Goal: Download file/media

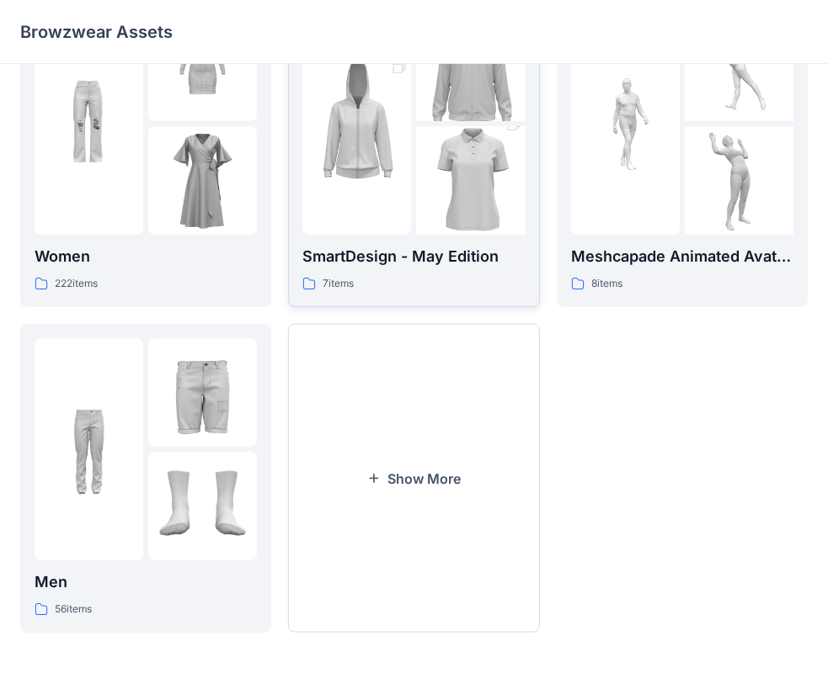
scroll to position [418, 0]
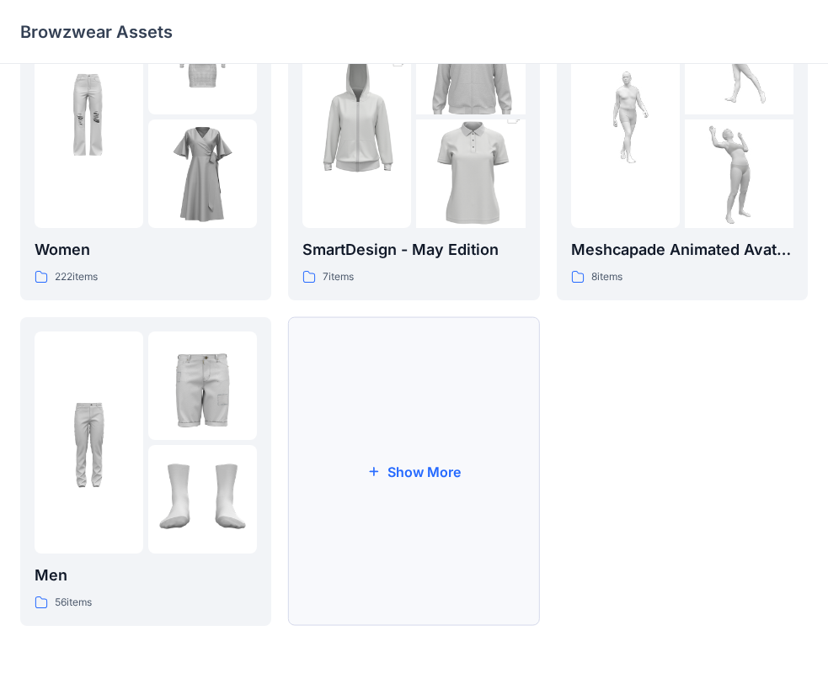
click at [478, 405] on button "Show More" at bounding box center [413, 471] width 251 height 309
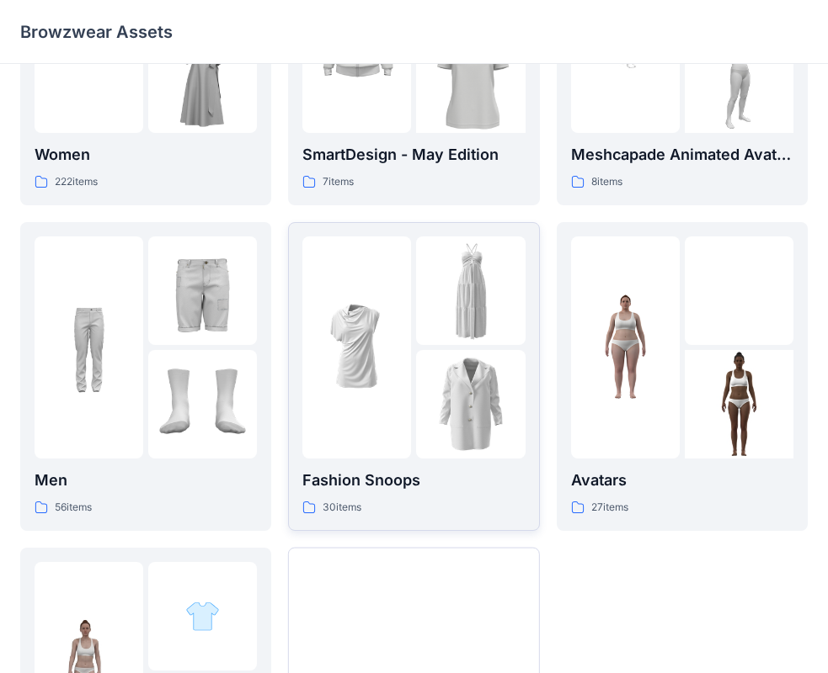
scroll to position [587, 0]
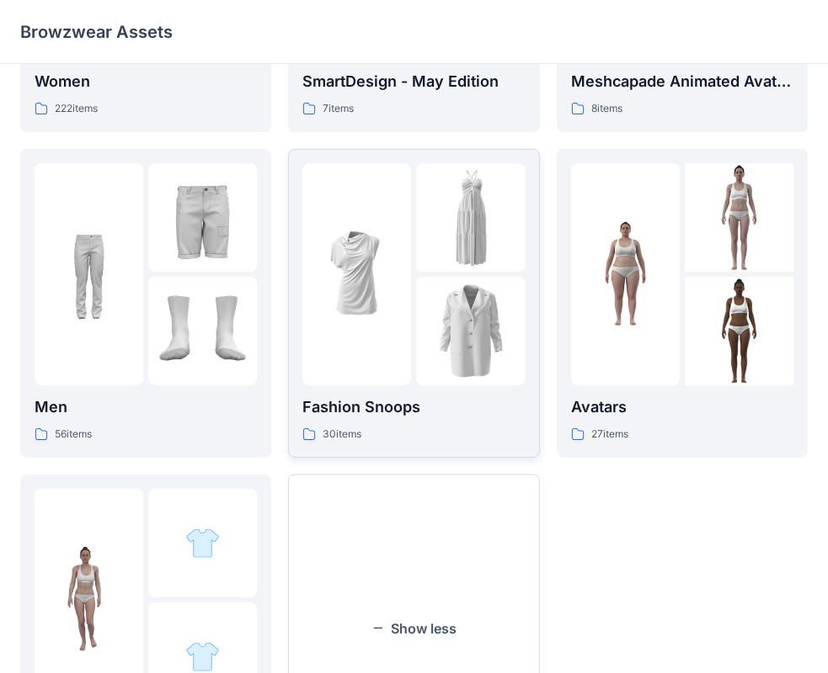
click at [471, 378] on img at bounding box center [470, 331] width 109 height 109
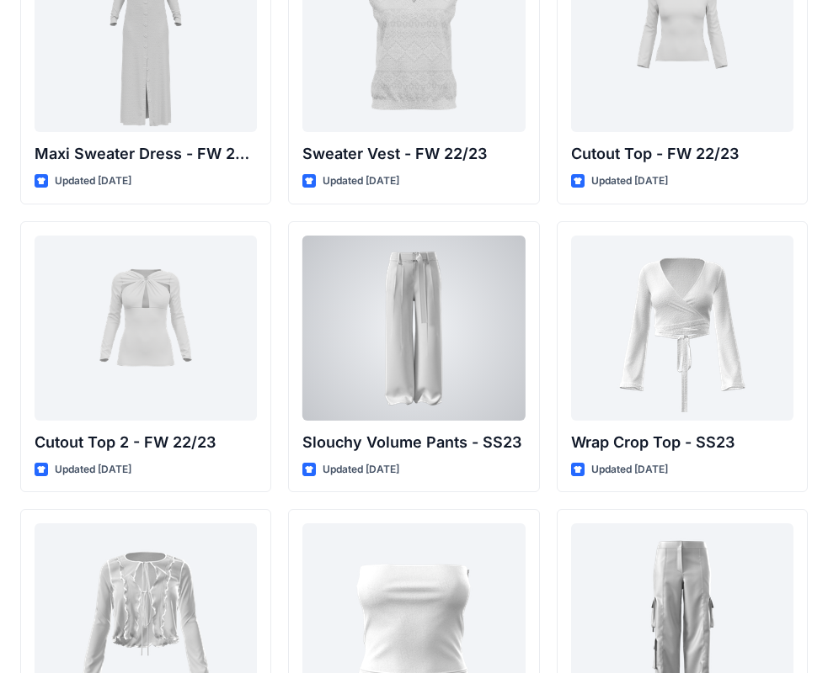
scroll to position [782, 0]
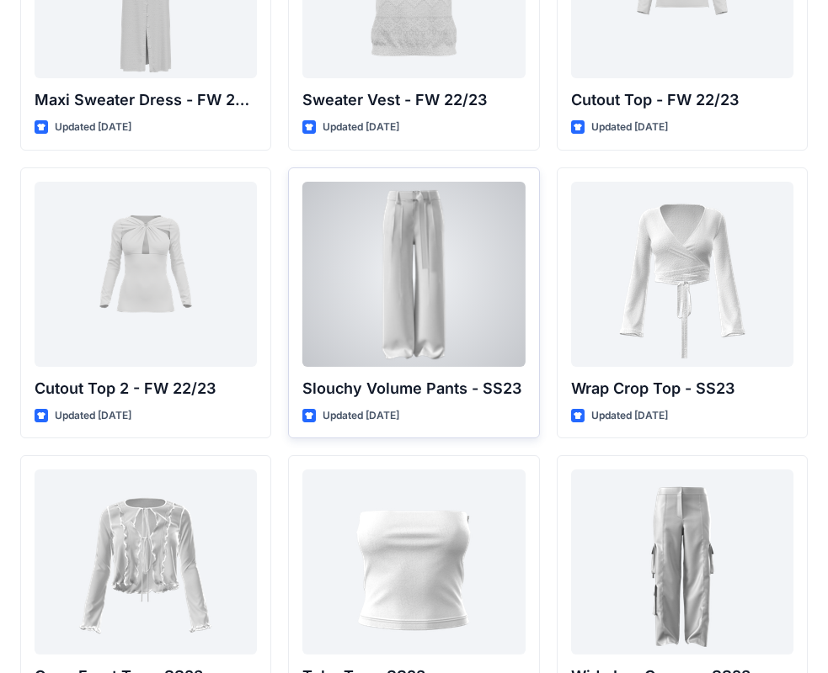
click at [431, 289] on div at bounding box center [413, 274] width 222 height 185
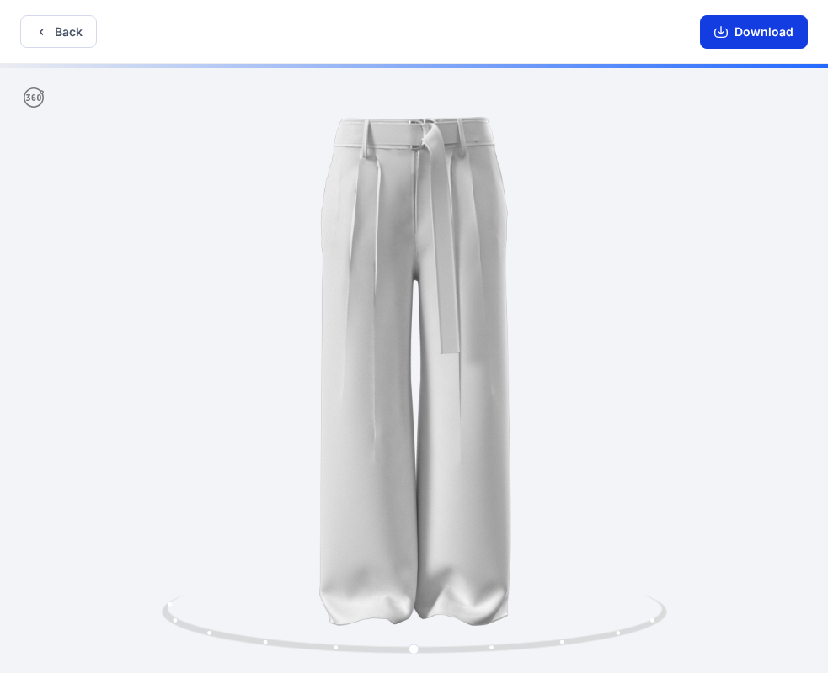
click at [769, 38] on button "Download" at bounding box center [754, 32] width 108 height 34
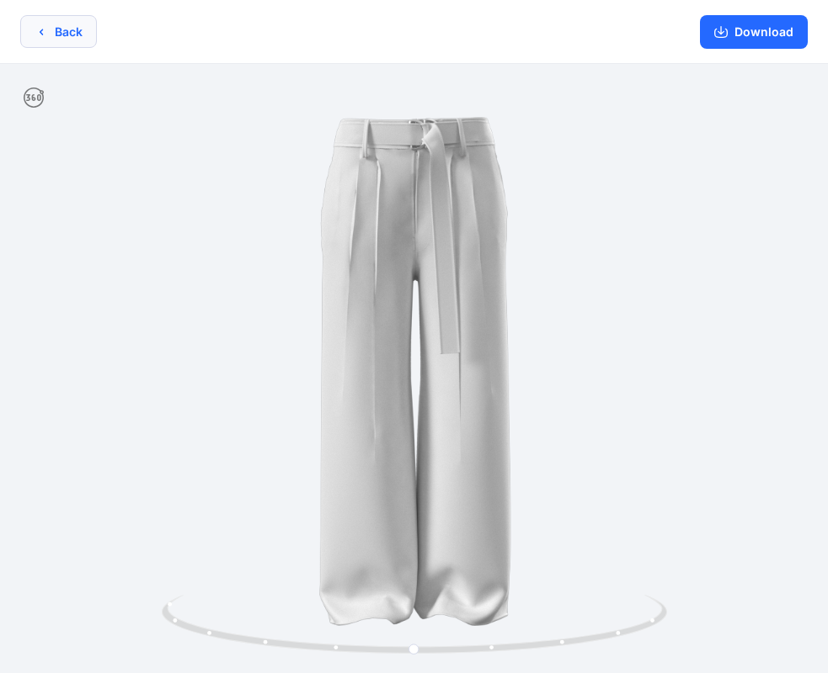
click at [35, 25] on icon "button" at bounding box center [41, 31] width 13 height 13
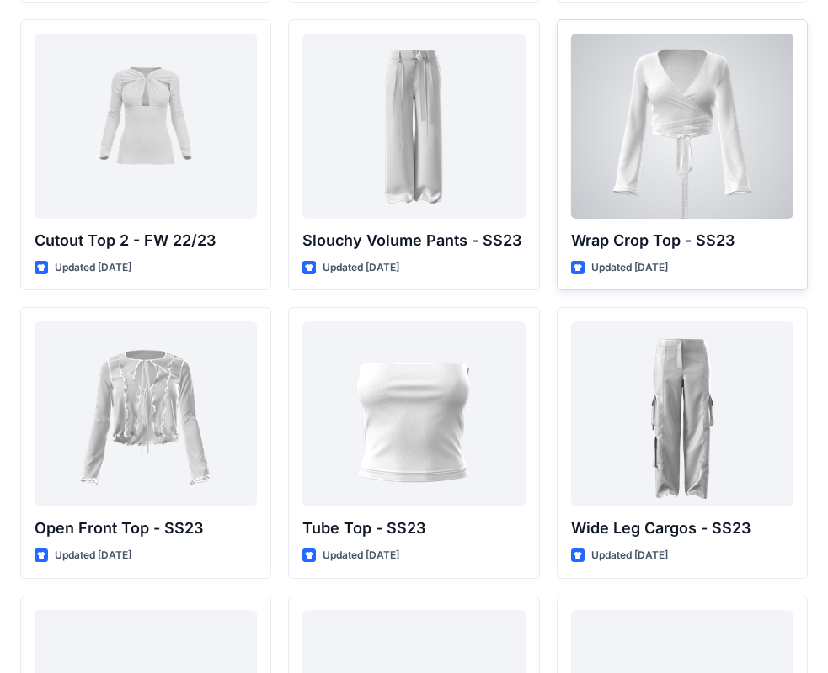
scroll to position [1010, 0]
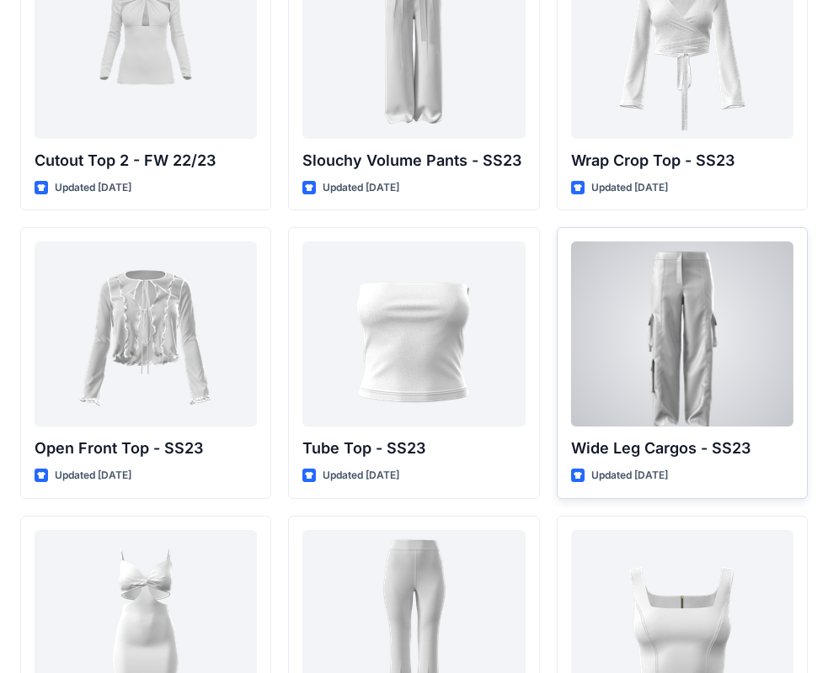
click at [721, 342] on div at bounding box center [682, 334] width 222 height 185
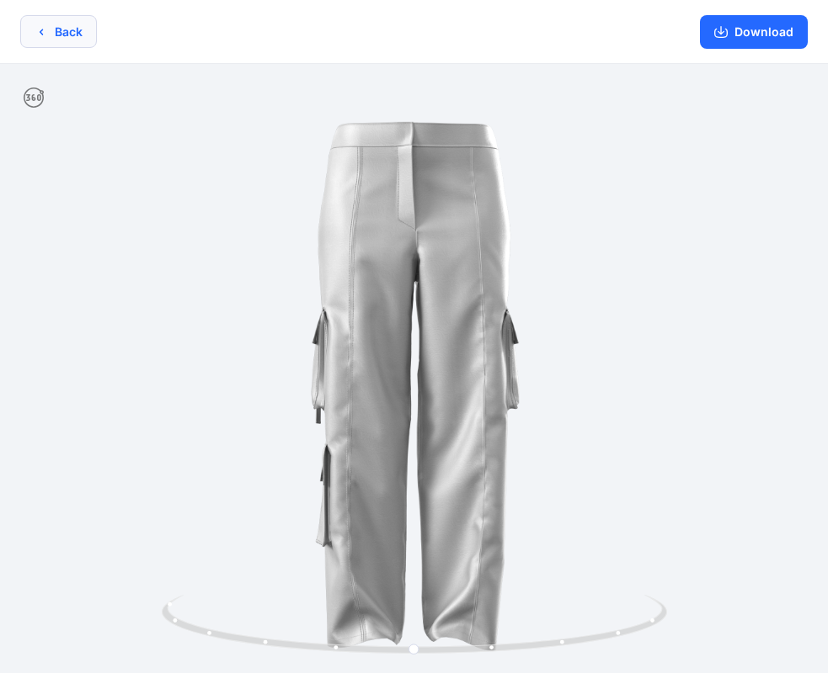
click at [67, 25] on button "Back" at bounding box center [58, 31] width 77 height 33
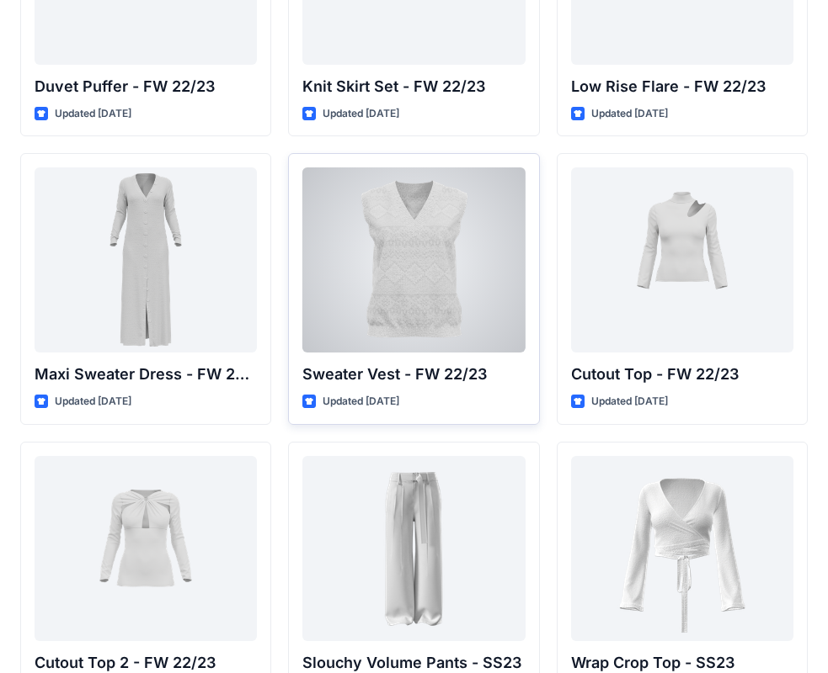
scroll to position [84, 0]
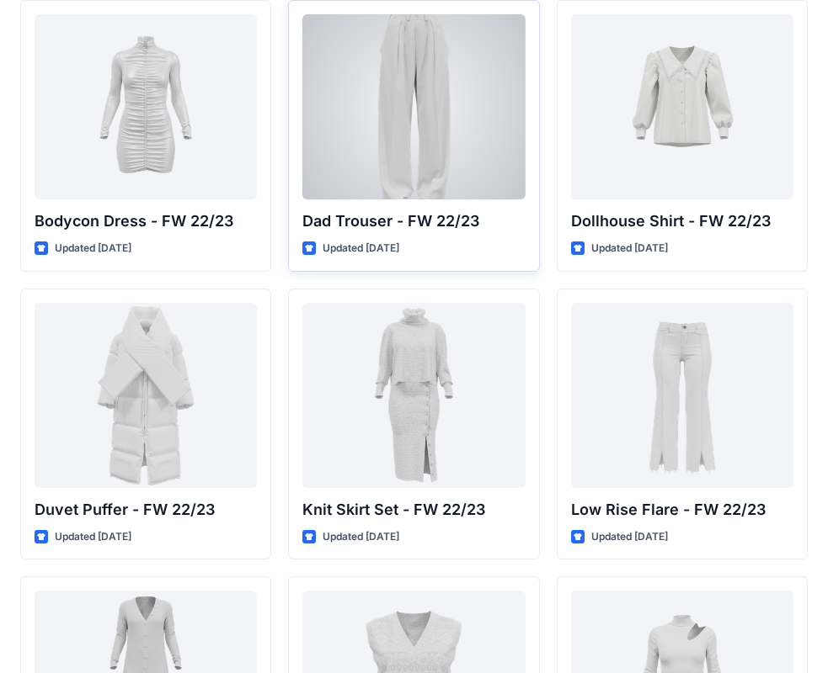
click at [394, 152] on div at bounding box center [413, 106] width 222 height 185
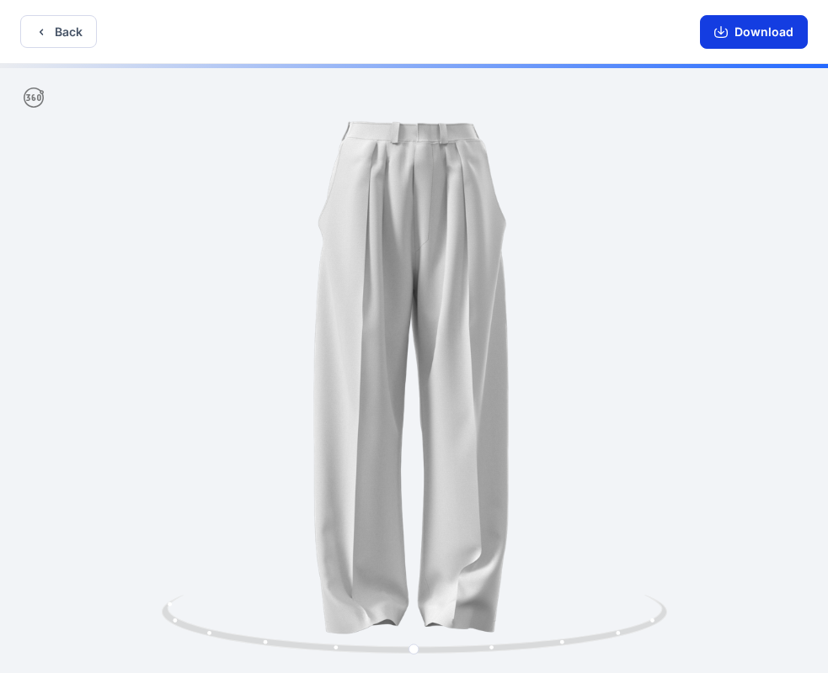
click at [753, 36] on button "Download" at bounding box center [754, 32] width 108 height 34
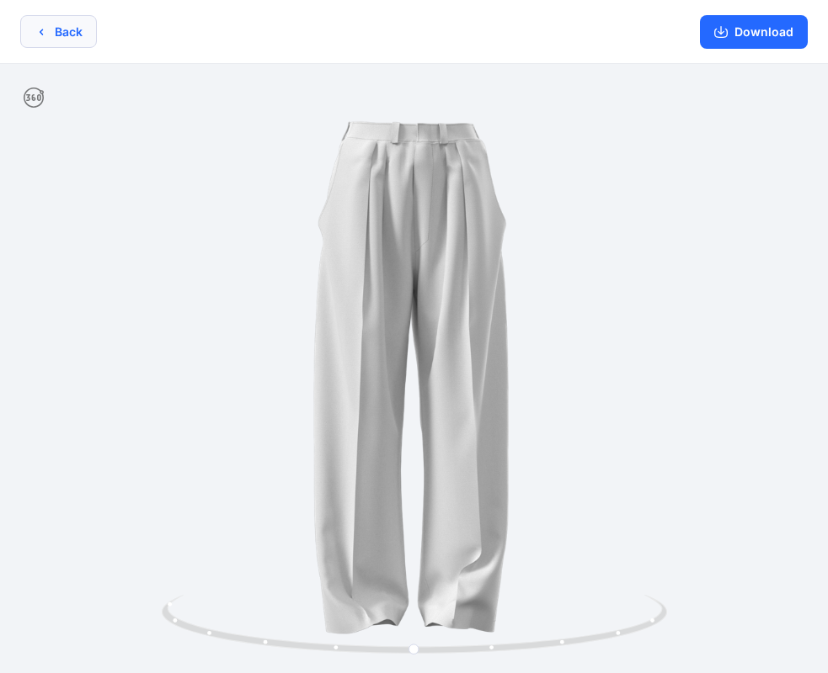
click at [59, 30] on button "Back" at bounding box center [58, 31] width 77 height 33
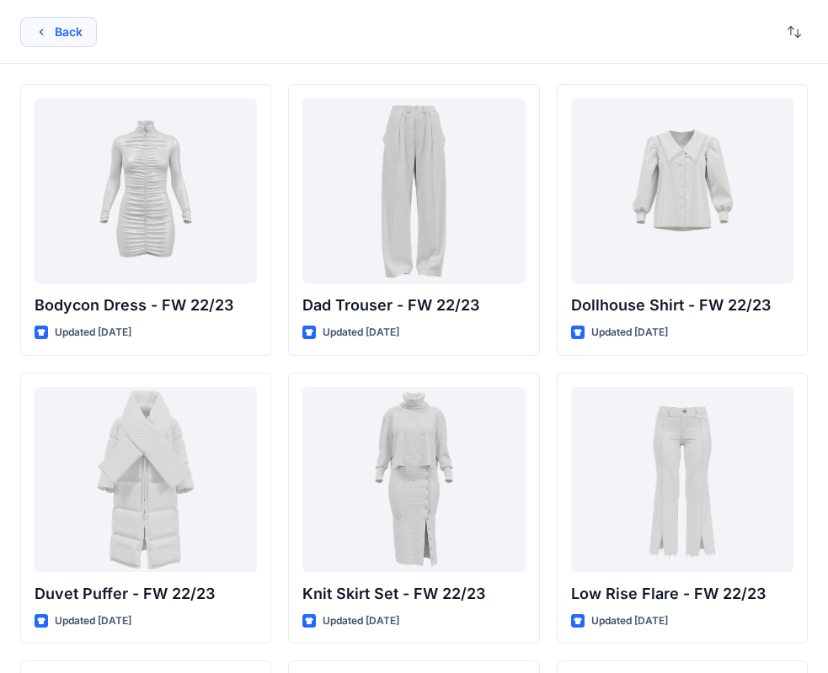
click at [75, 25] on button "Back" at bounding box center [58, 32] width 77 height 30
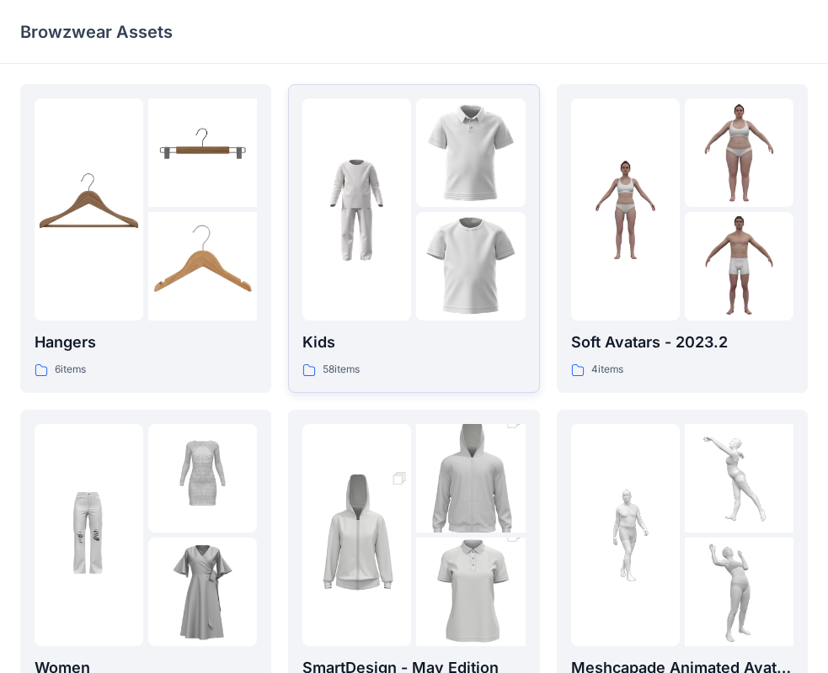
click at [431, 200] on img at bounding box center [470, 152] width 109 height 109
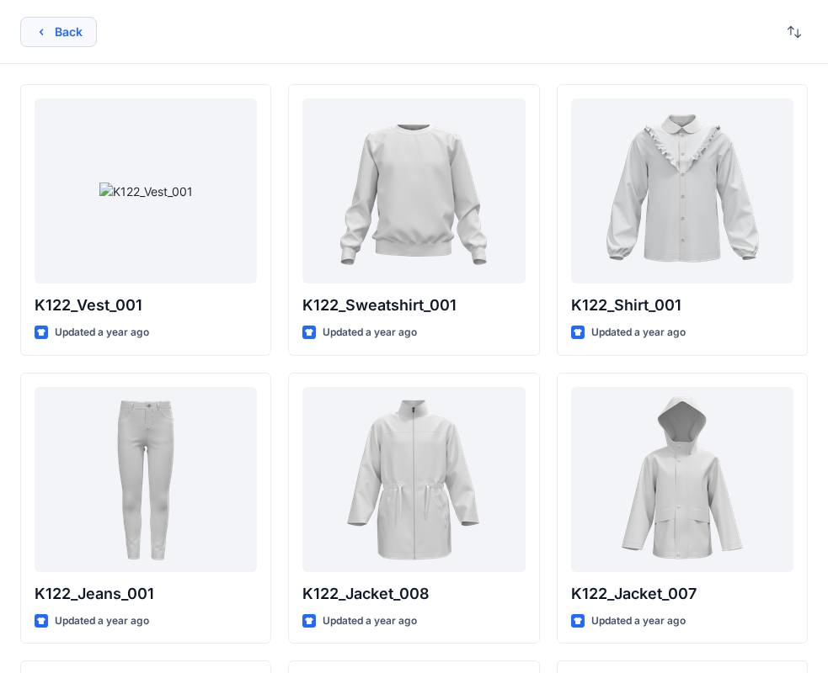
click at [41, 43] on button "Back" at bounding box center [58, 32] width 77 height 30
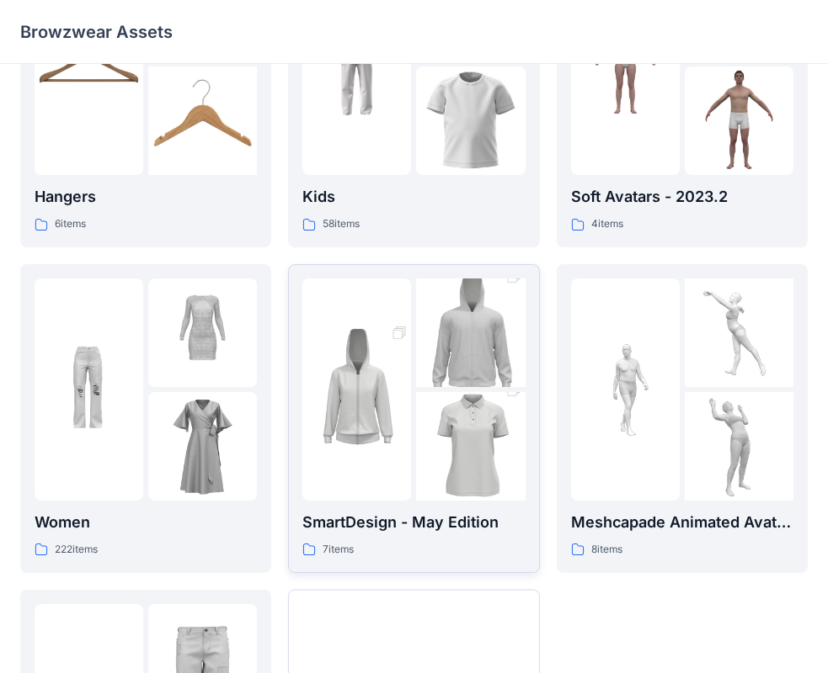
scroll to position [253, 0]
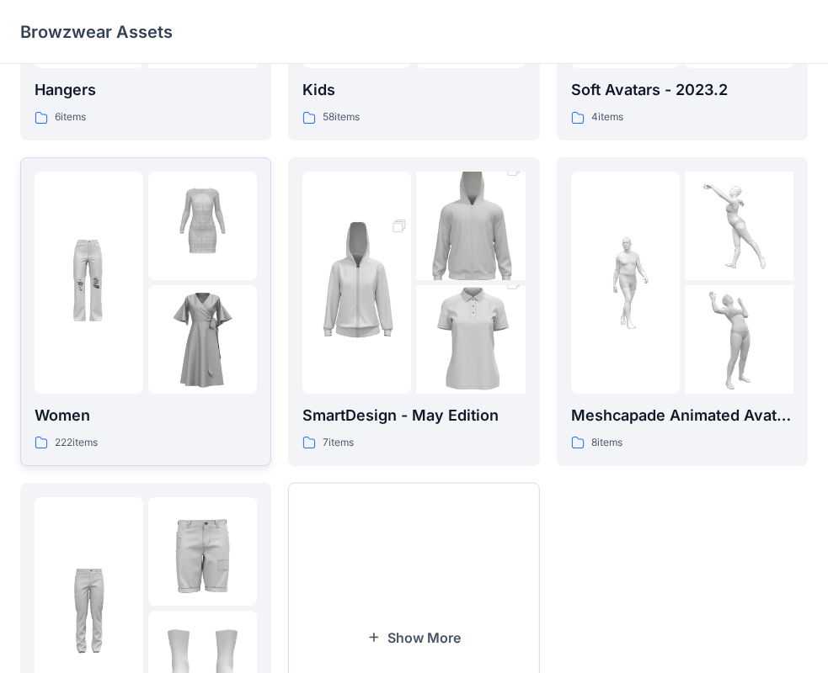
click at [138, 370] on div at bounding box center [89, 283] width 109 height 222
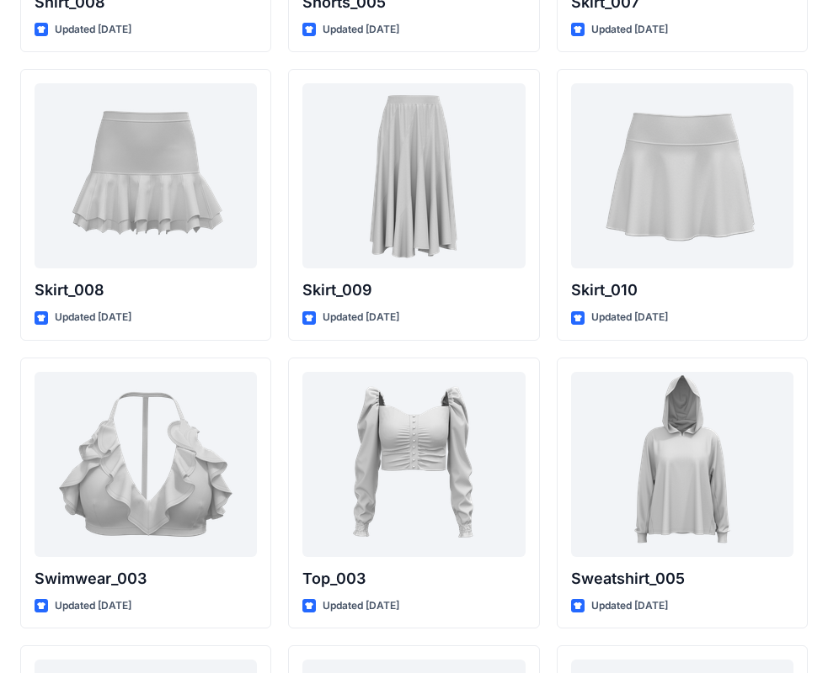
scroll to position [5495, 0]
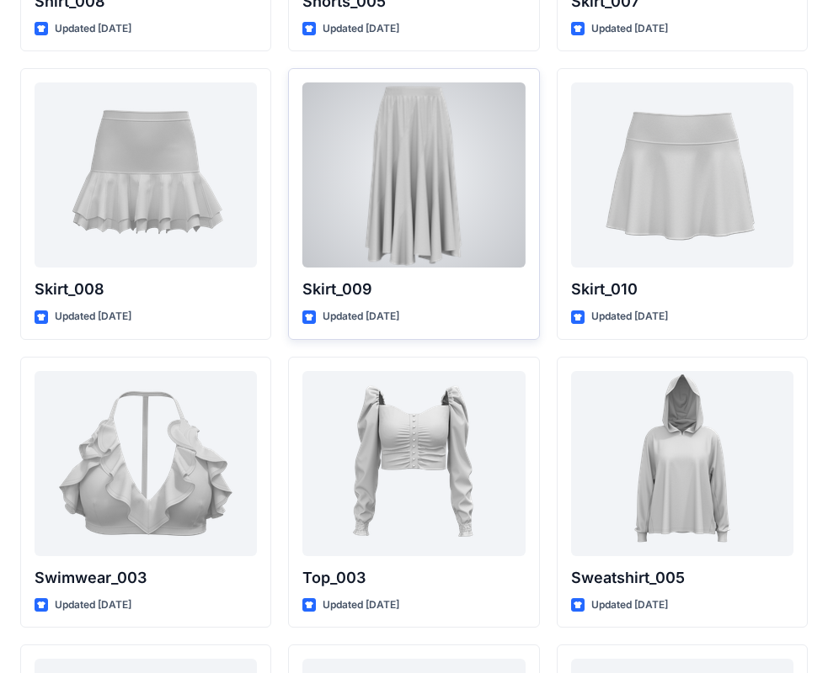
click at [468, 255] on div at bounding box center [413, 175] width 222 height 185
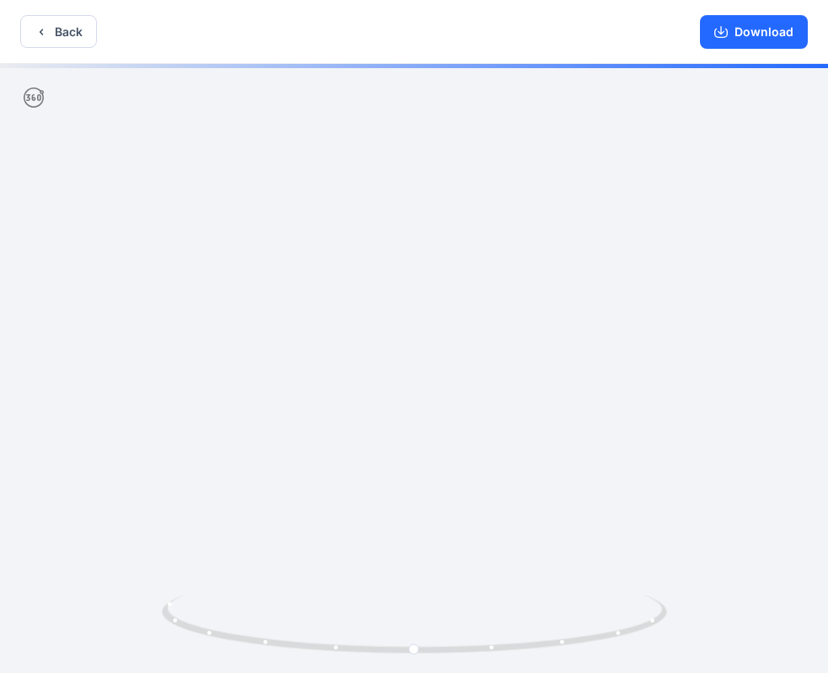
click at [809, 20] on div "Download" at bounding box center [753, 31] width 148 height 63
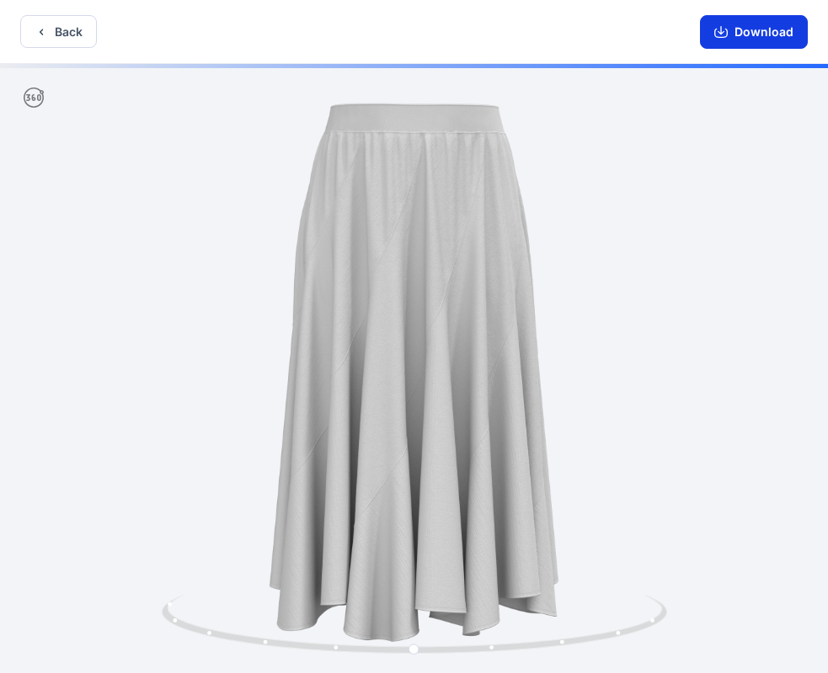
click at [796, 28] on button "Download" at bounding box center [754, 32] width 108 height 34
